Goal: Task Accomplishment & Management: Manage account settings

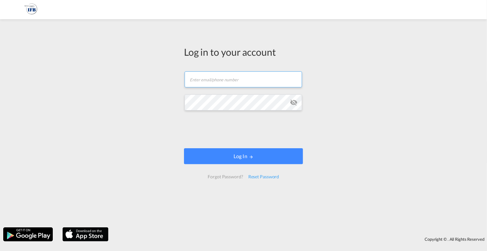
click at [233, 80] on input "text" at bounding box center [243, 79] width 117 height 16
type input "[EMAIL_ADDRESS][DOMAIN_NAME]"
click at [258, 177] on div "Reset Password" at bounding box center [264, 177] width 36 height 12
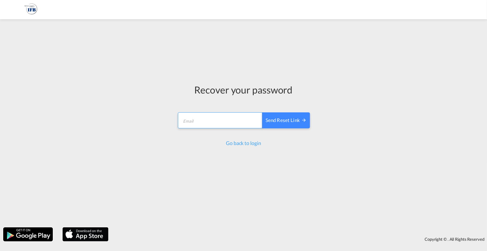
click at [220, 119] on input "email" at bounding box center [220, 120] width 85 height 16
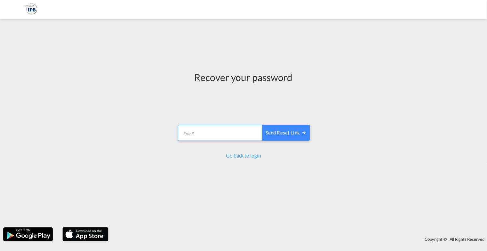
type input "[PERSON_NAME][EMAIL_ADDRESS][DOMAIN_NAME]"
click at [294, 130] on div "Send reset link" at bounding box center [285, 132] width 41 height 7
